Goal: Find contact information: Find contact information

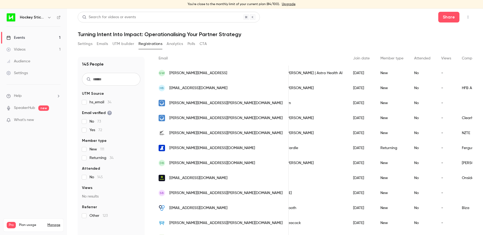
scroll to position [41, 0]
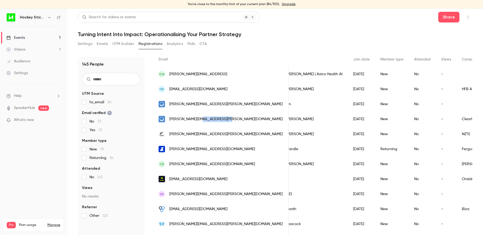
drag, startPoint x: 232, startPoint y: 120, endPoint x: 198, endPoint y: 119, distance: 34.9
click at [198, 119] on div "[PERSON_NAME][EMAIL_ADDRESS][PERSON_NAME][DOMAIN_NAME]" at bounding box center [221, 119] width 136 height 15
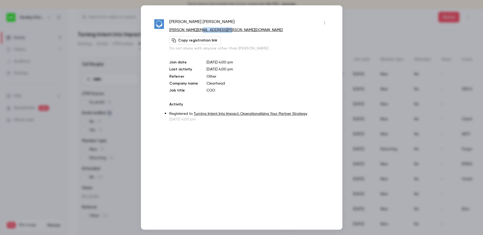
drag, startPoint x: 238, startPoint y: 31, endPoint x: 199, endPoint y: 29, distance: 39.2
click at [199, 29] on p "[PERSON_NAME][EMAIL_ADDRESS][PERSON_NAME][DOMAIN_NAME]" at bounding box center [248, 30] width 159 height 6
copy link "[DOMAIN_NAME]"
click at [384, 32] on div at bounding box center [241, 117] width 483 height 235
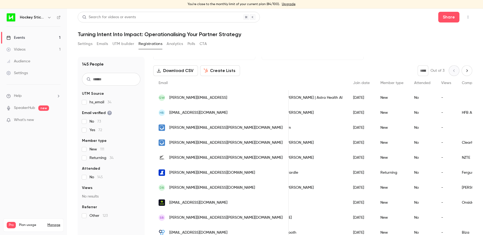
scroll to position [0, 0]
